Goal: Task Accomplishment & Management: Use online tool/utility

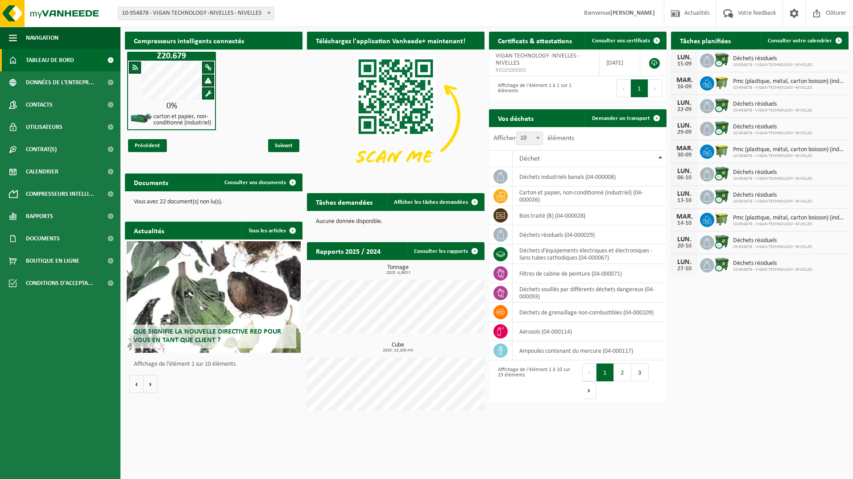
click at [133, 69] on span at bounding box center [134, 67] width 5 height 7
click at [261, 184] on span "Consulter vos documents" at bounding box center [255, 183] width 62 height 6
click at [615, 115] on span "Demander un transport" at bounding box center [621, 118] width 58 height 6
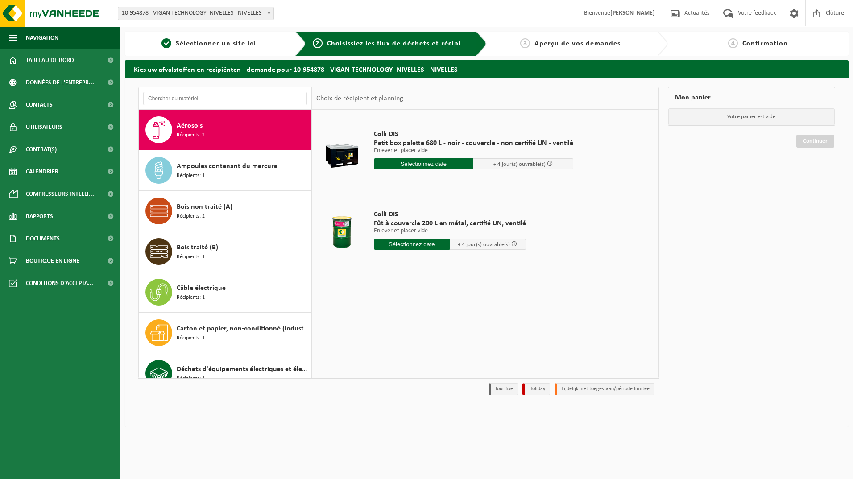
click at [205, 213] on div "Bois non traité (A) Récipients: 2" at bounding box center [243, 211] width 132 height 27
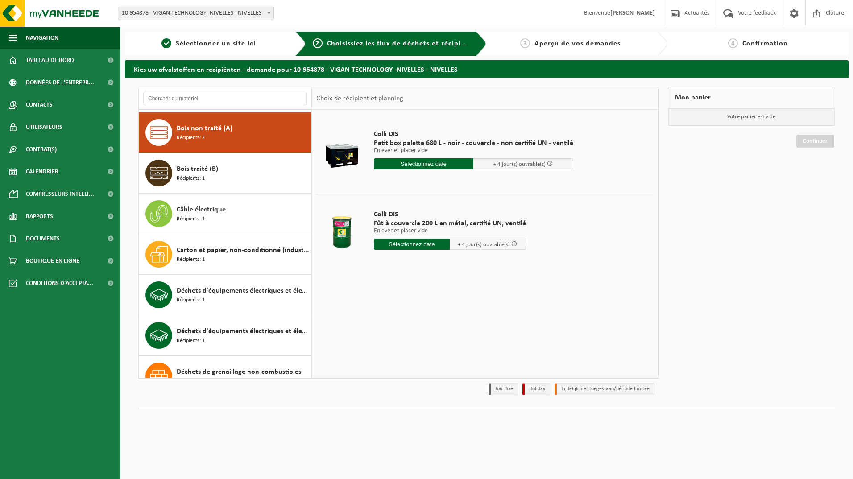
scroll to position [81, 0]
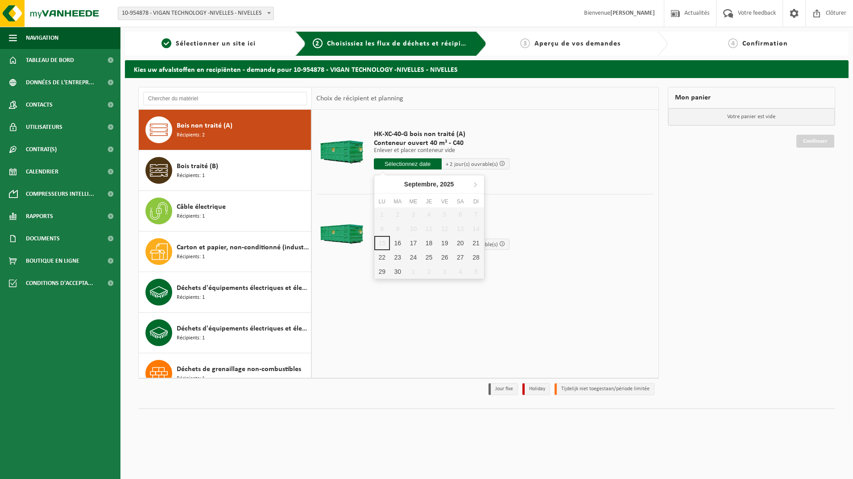
click at [427, 167] on input "text" at bounding box center [408, 163] width 68 height 11
click at [399, 243] on div "16" at bounding box center [398, 243] width 16 height 14
type input "à partir de 2025-09-16"
type input "2025-09-16"
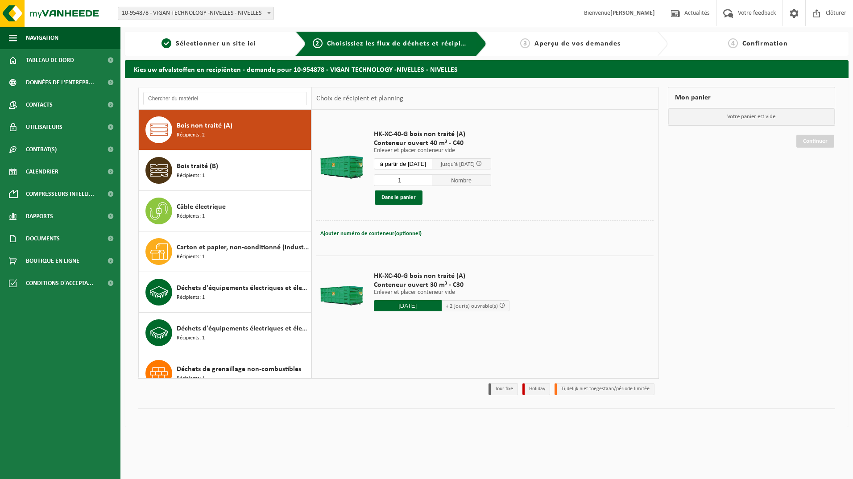
click at [407, 200] on button "Dans le panier" at bounding box center [399, 197] width 48 height 14
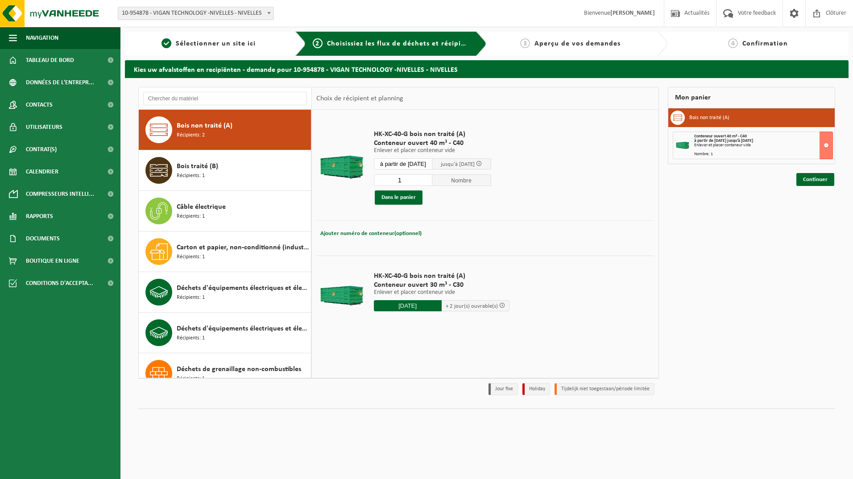
click at [814, 181] on link "Continuer" at bounding box center [815, 179] width 38 height 13
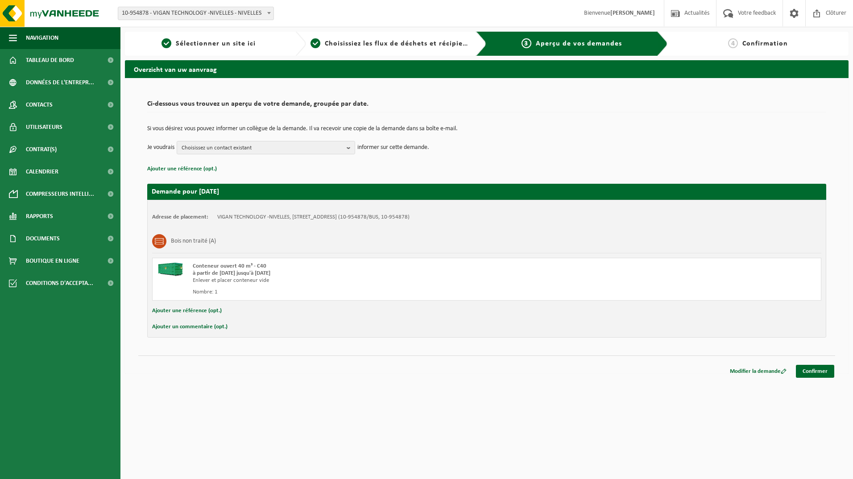
click at [811, 371] on link "Confirmer" at bounding box center [814, 371] width 38 height 13
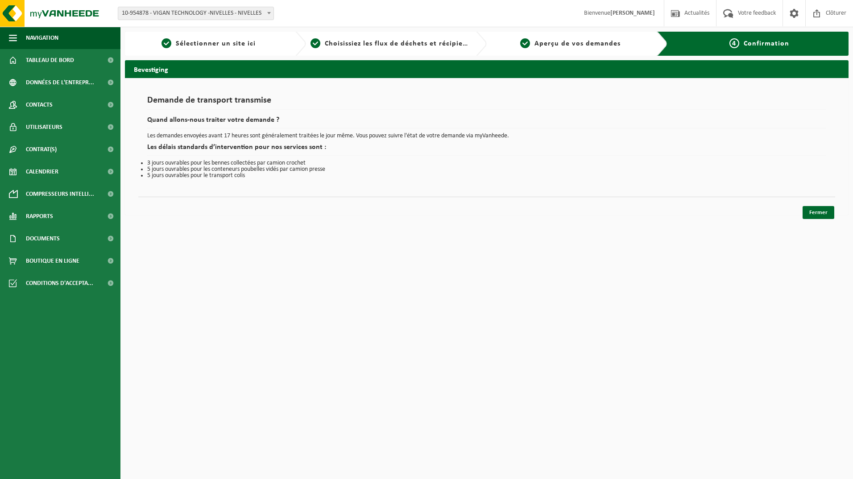
click at [28, 13] on img at bounding box center [53, 13] width 107 height 27
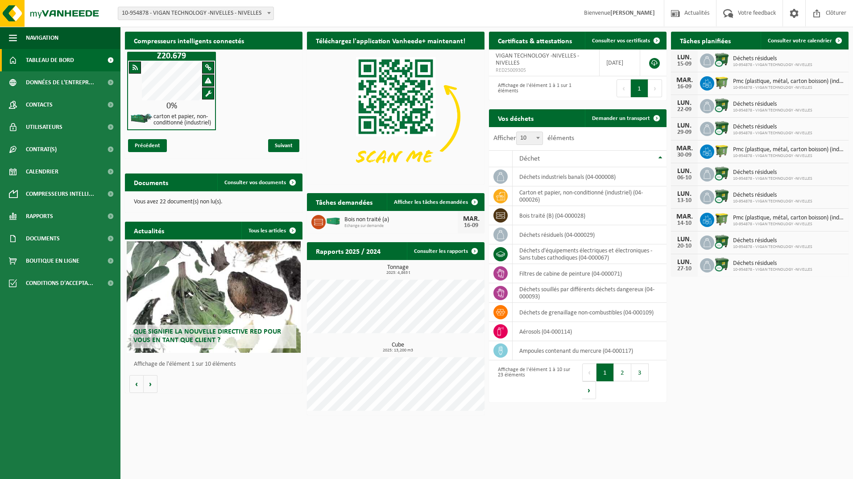
click at [440, 203] on span "Afficher les tâches demandées" at bounding box center [431, 202] width 74 height 6
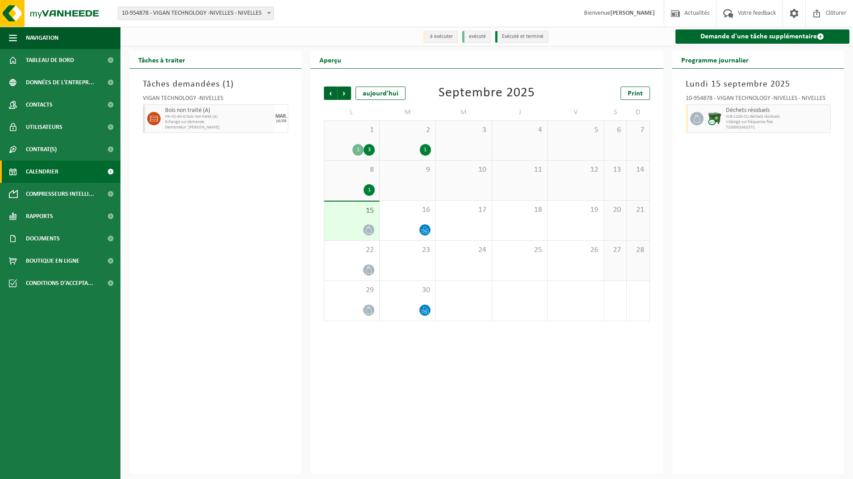
click at [423, 232] on icon at bounding box center [425, 230] width 8 height 8
